Goal: Contribute content: Add original content to the website for others to see

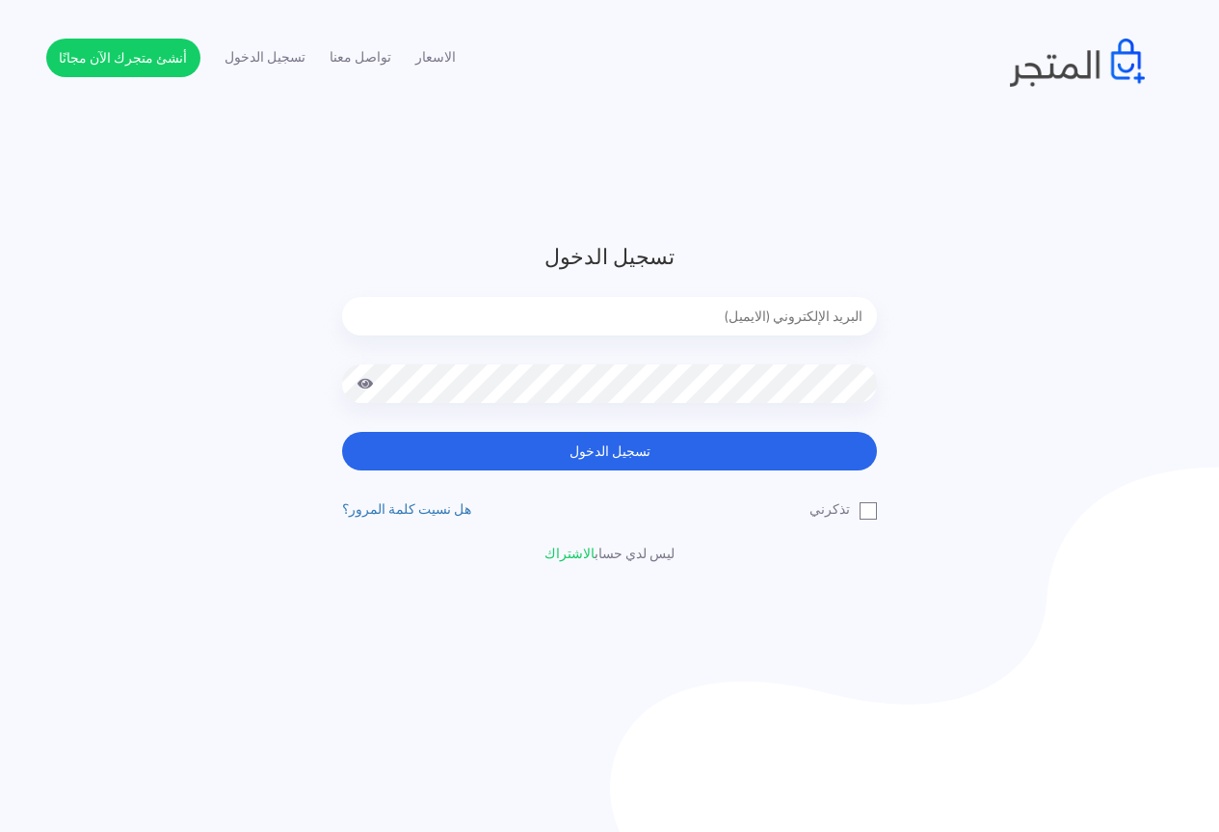
type input "jamikapop1000@gmail.com"
click at [860, 510] on label "تذكرني" at bounding box center [843, 509] width 67 height 20
click at [865, 510] on input "تذكرني" at bounding box center [871, 505] width 13 height 13
checkbox input "true"
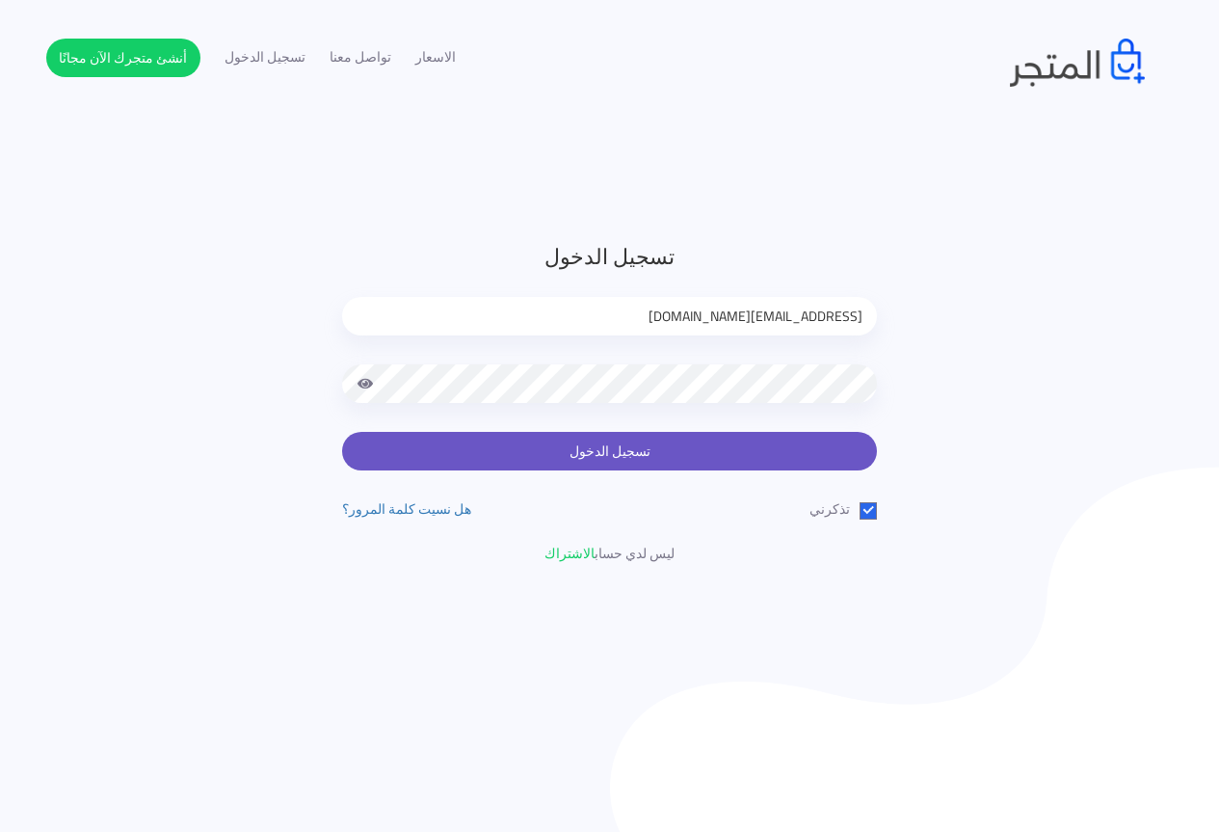
click at [801, 454] on button "تسجيل الدخول" at bounding box center [609, 451] width 535 height 39
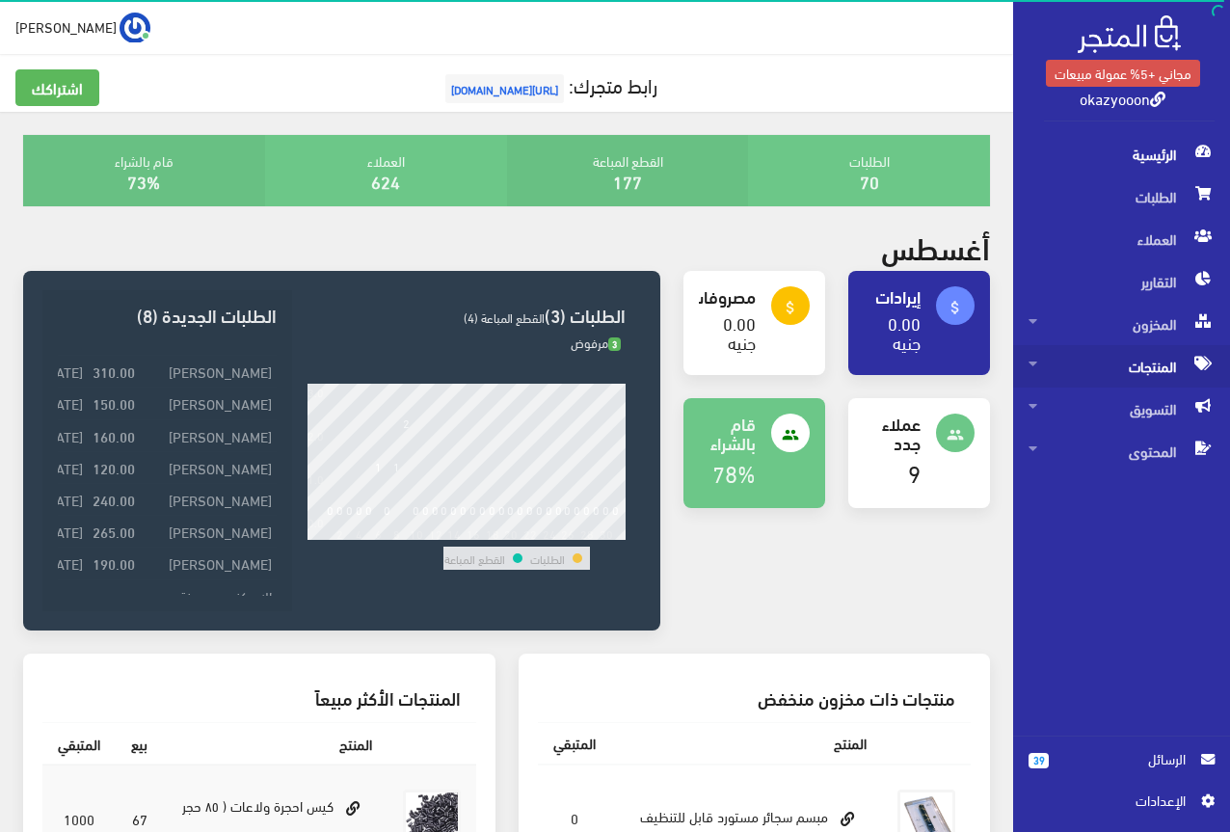
click at [1124, 370] on span "المنتجات" at bounding box center [1121, 366] width 186 height 42
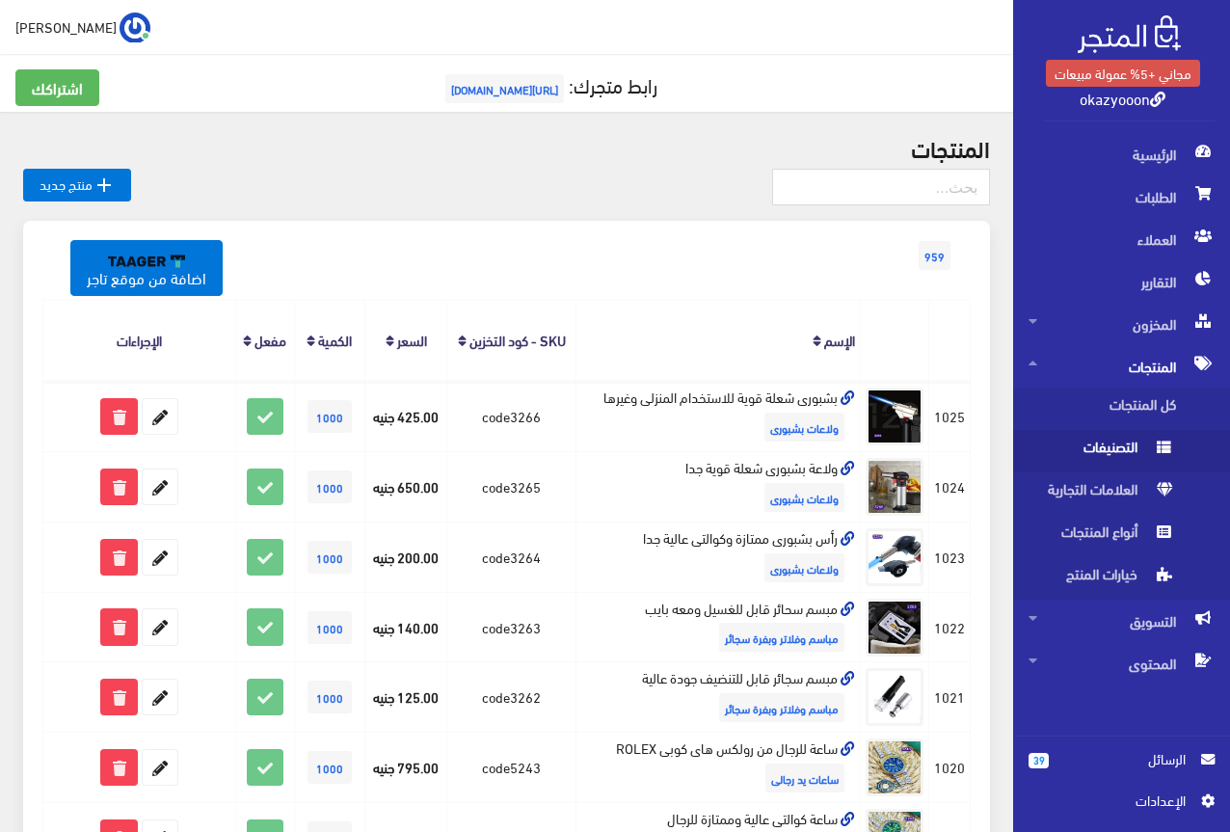
click at [1109, 433] on span "التصنيفات" at bounding box center [1101, 451] width 147 height 42
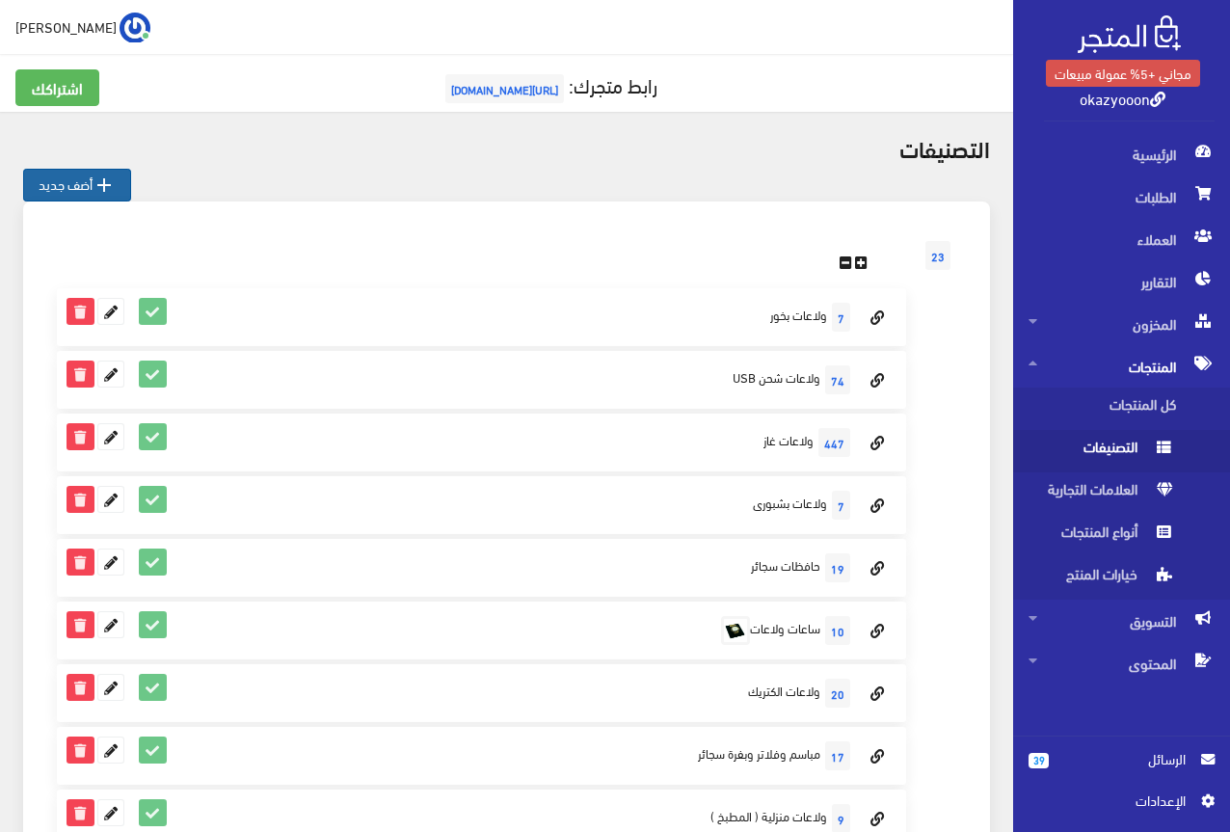
click at [65, 184] on link " أضف جديد" at bounding box center [77, 185] width 108 height 33
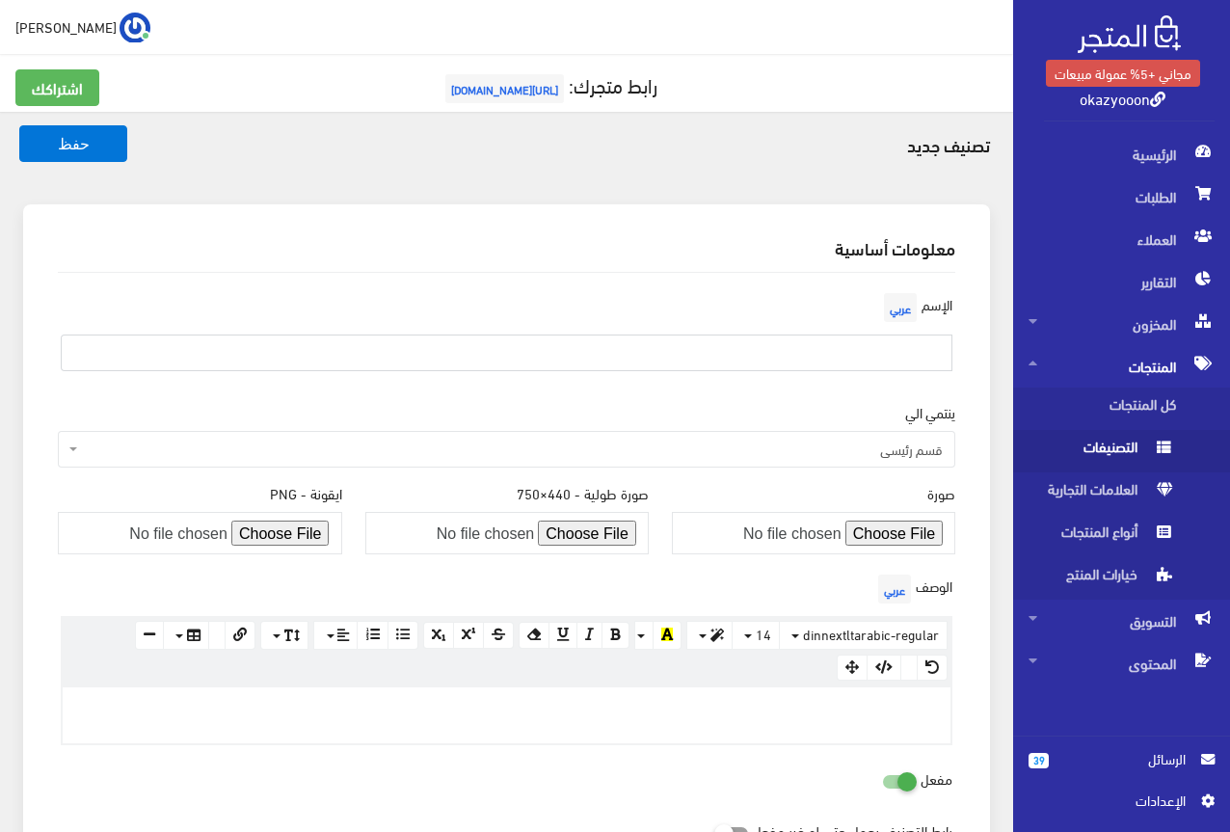
click at [806, 355] on input "text" at bounding box center [507, 352] width 892 height 37
type input "ميداليات مفاتيح"
click at [46, 135] on button "حفظ" at bounding box center [73, 143] width 108 height 37
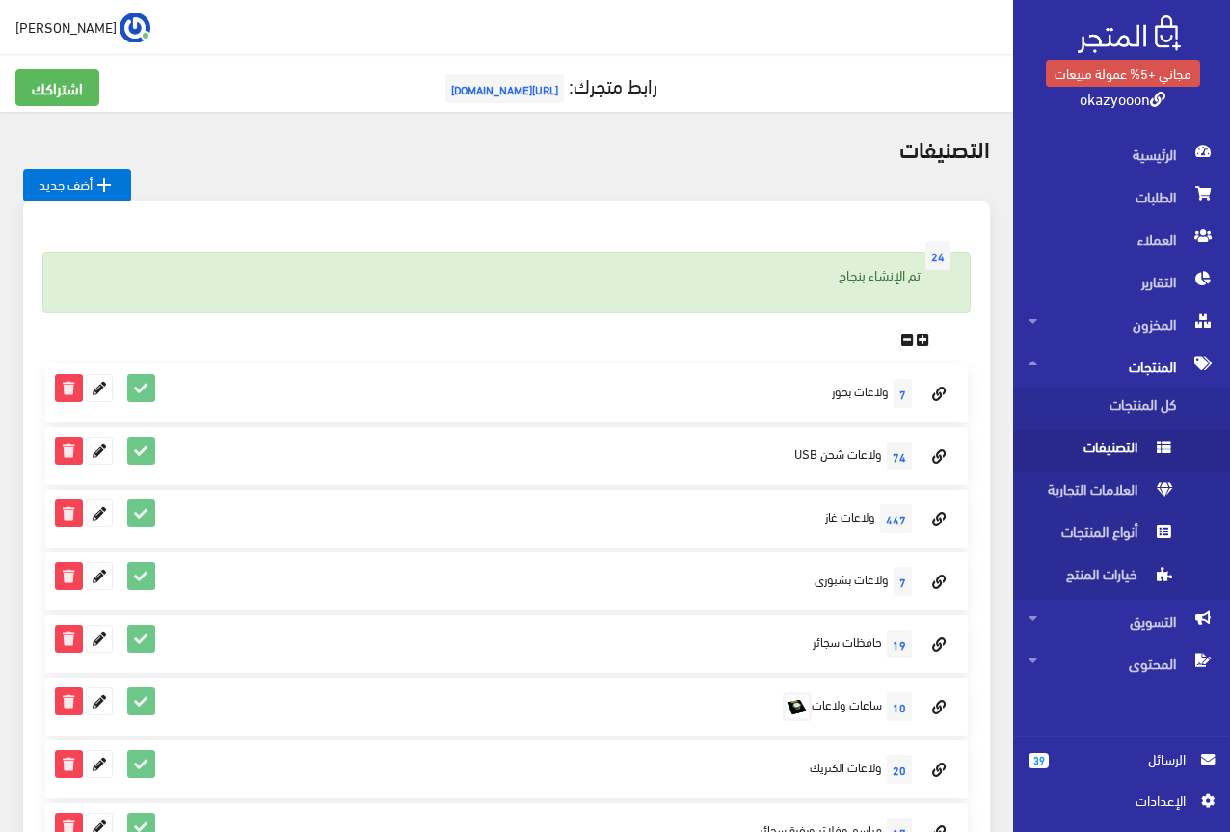
click at [1120, 364] on span "المنتجات" at bounding box center [1121, 366] width 186 height 42
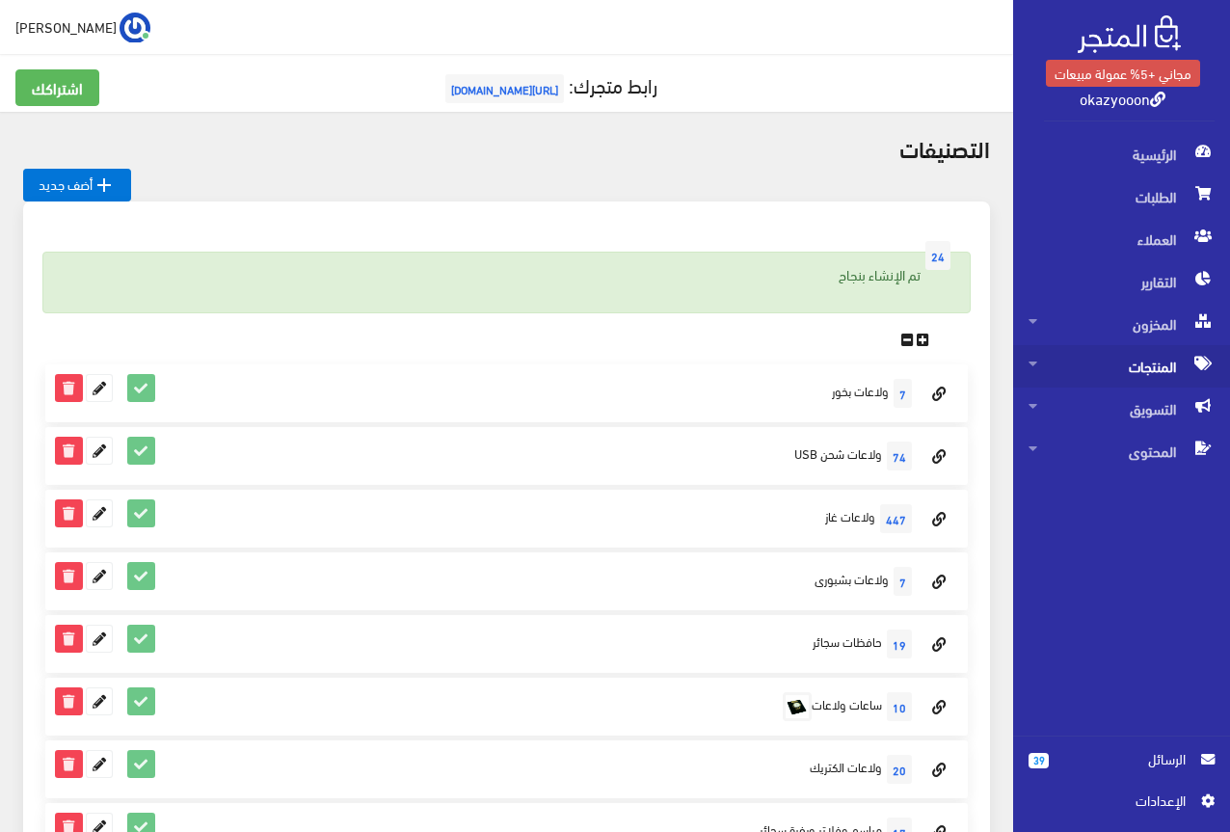
click at [1120, 364] on span "المنتجات" at bounding box center [1121, 366] width 186 height 42
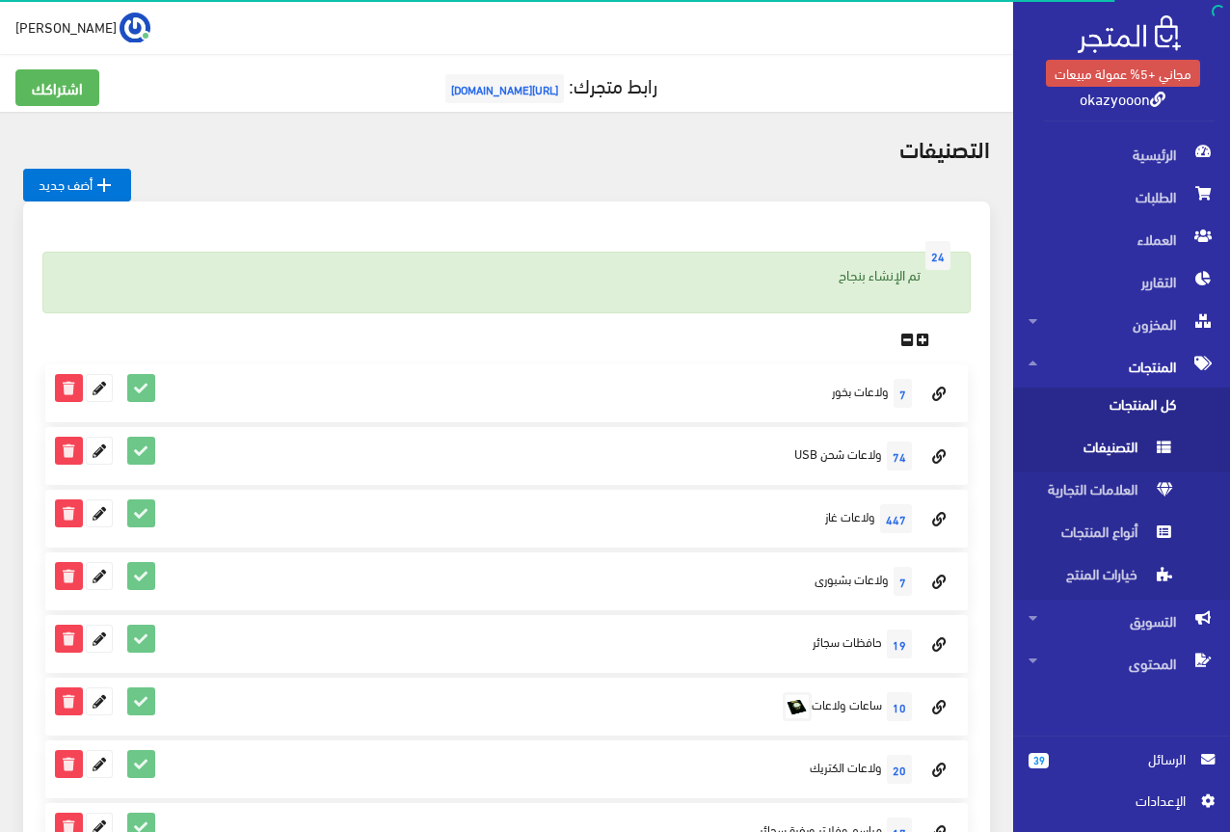
click at [1127, 404] on span "كل المنتجات" at bounding box center [1101, 408] width 147 height 42
